Goal: Check status: Check status

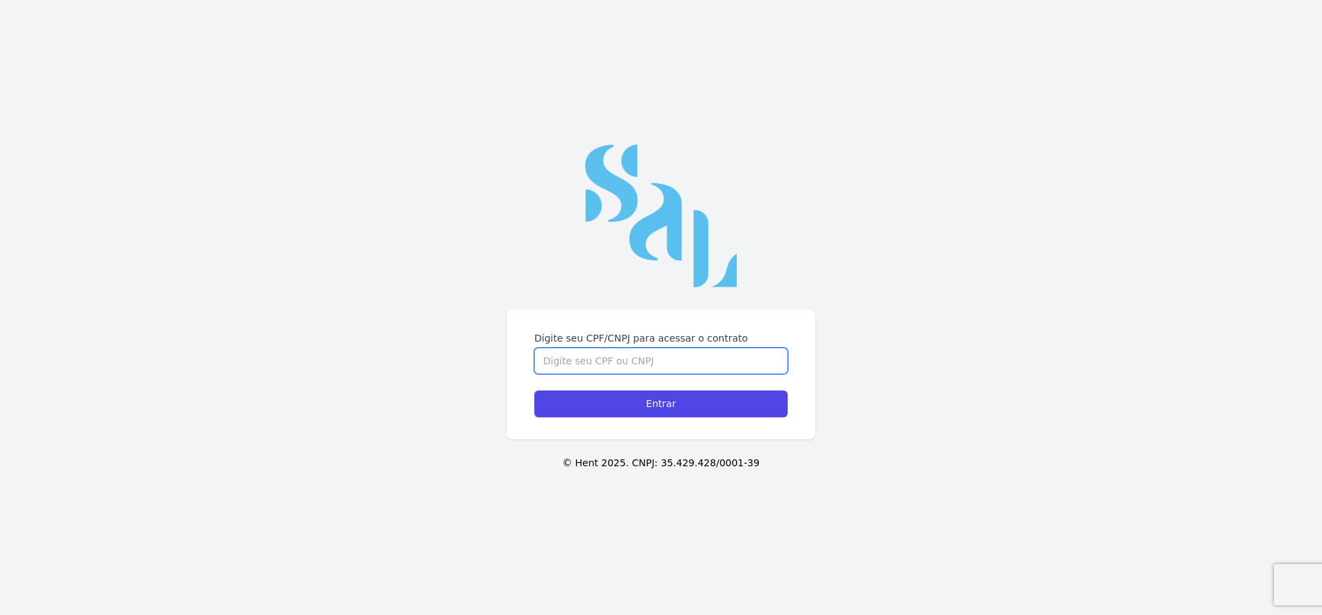
click at [565, 359] on input "Digite seu CPF/CNPJ para acessar o contrato" at bounding box center [660, 361] width 253 height 26
type input "00272793752"
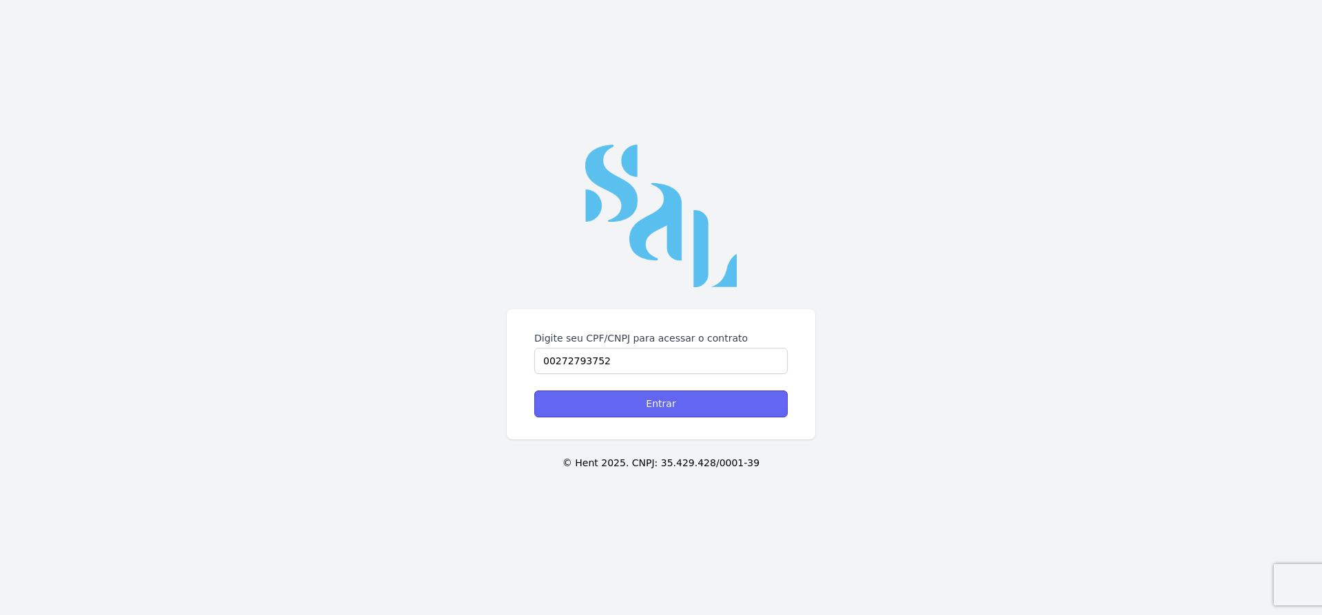
click at [658, 400] on input "Entrar" at bounding box center [660, 403] width 253 height 27
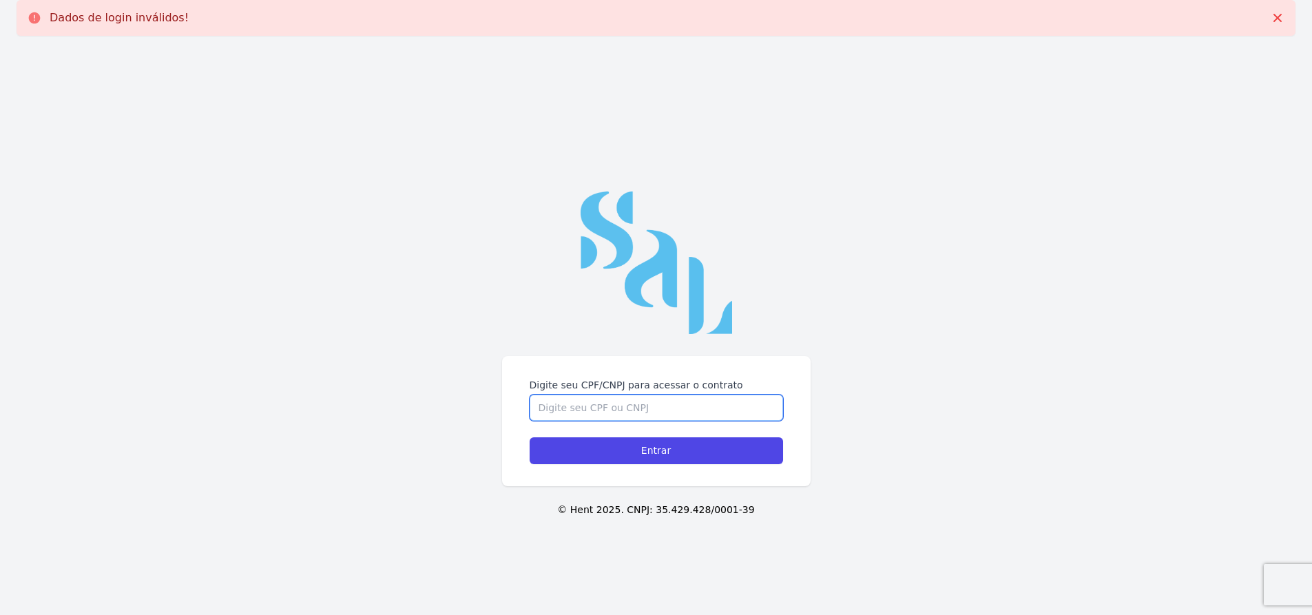
drag, startPoint x: 0, startPoint y: 0, endPoint x: 658, endPoint y: 400, distance: 770.2
click at [658, 400] on input "Digite seu CPF/CNPJ para acessar o contrato" at bounding box center [655, 407] width 253 height 26
type input "00272793752"
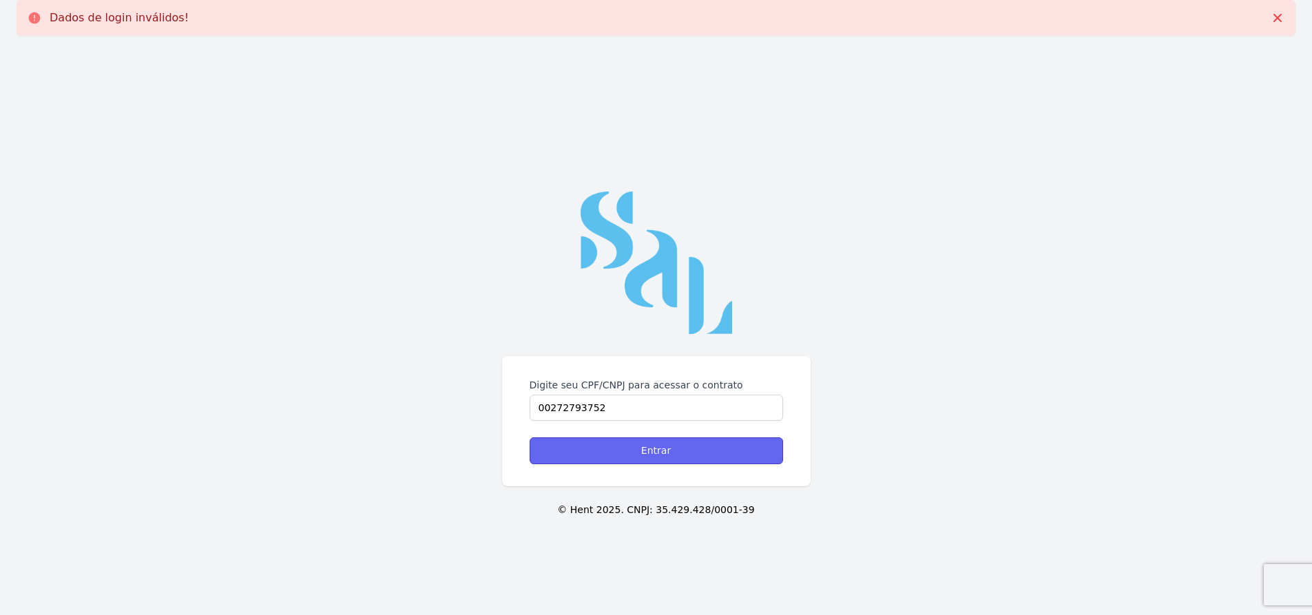
click at [653, 448] on input "Entrar" at bounding box center [655, 450] width 253 height 27
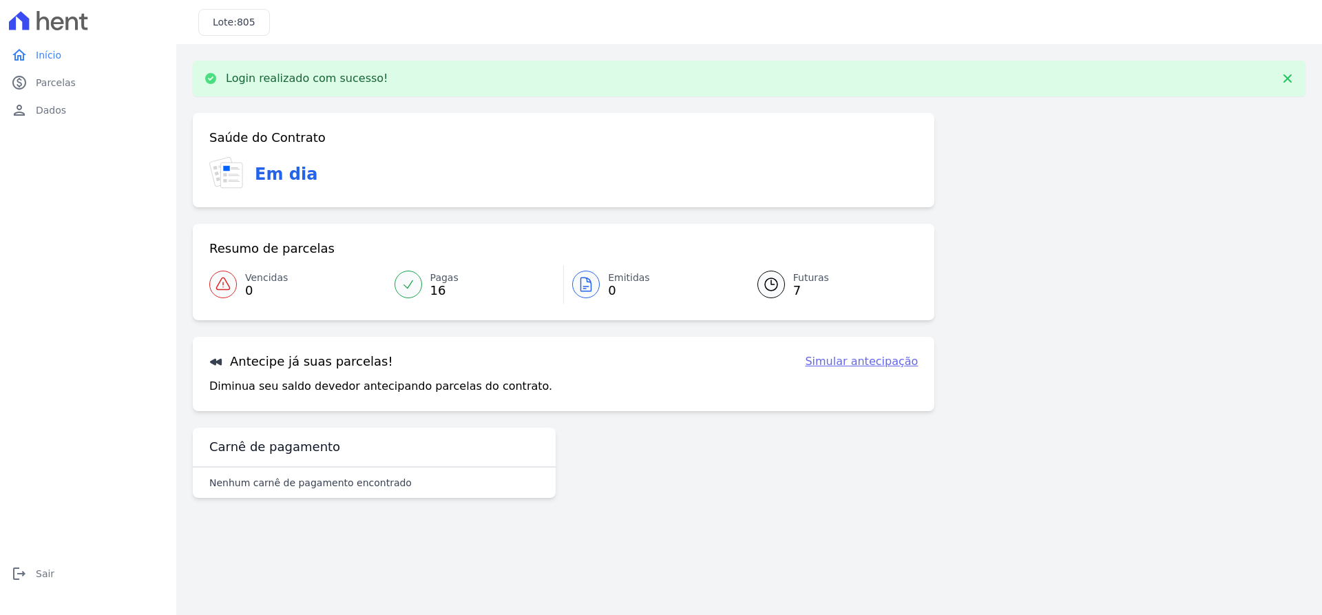
click at [812, 274] on span "Futuras" at bounding box center [811, 278] width 36 height 14
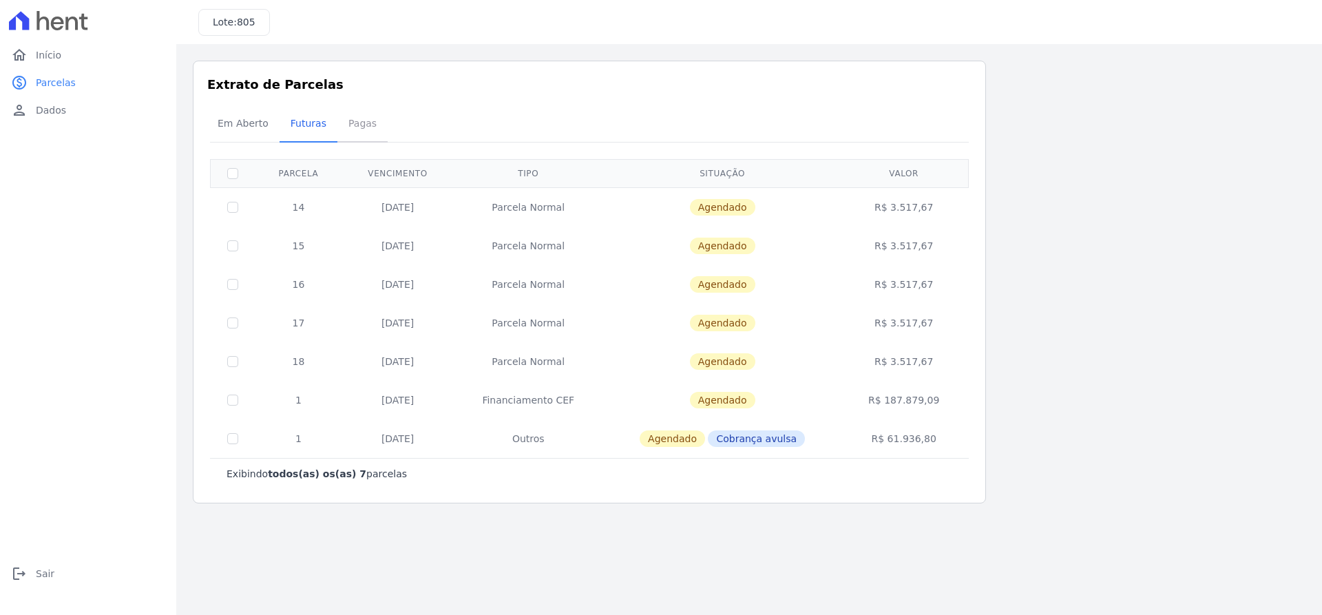
click at [347, 124] on span "Pagas" at bounding box center [362, 123] width 45 height 28
